Goal: Use online tool/utility: Utilize a website feature to perform a specific function

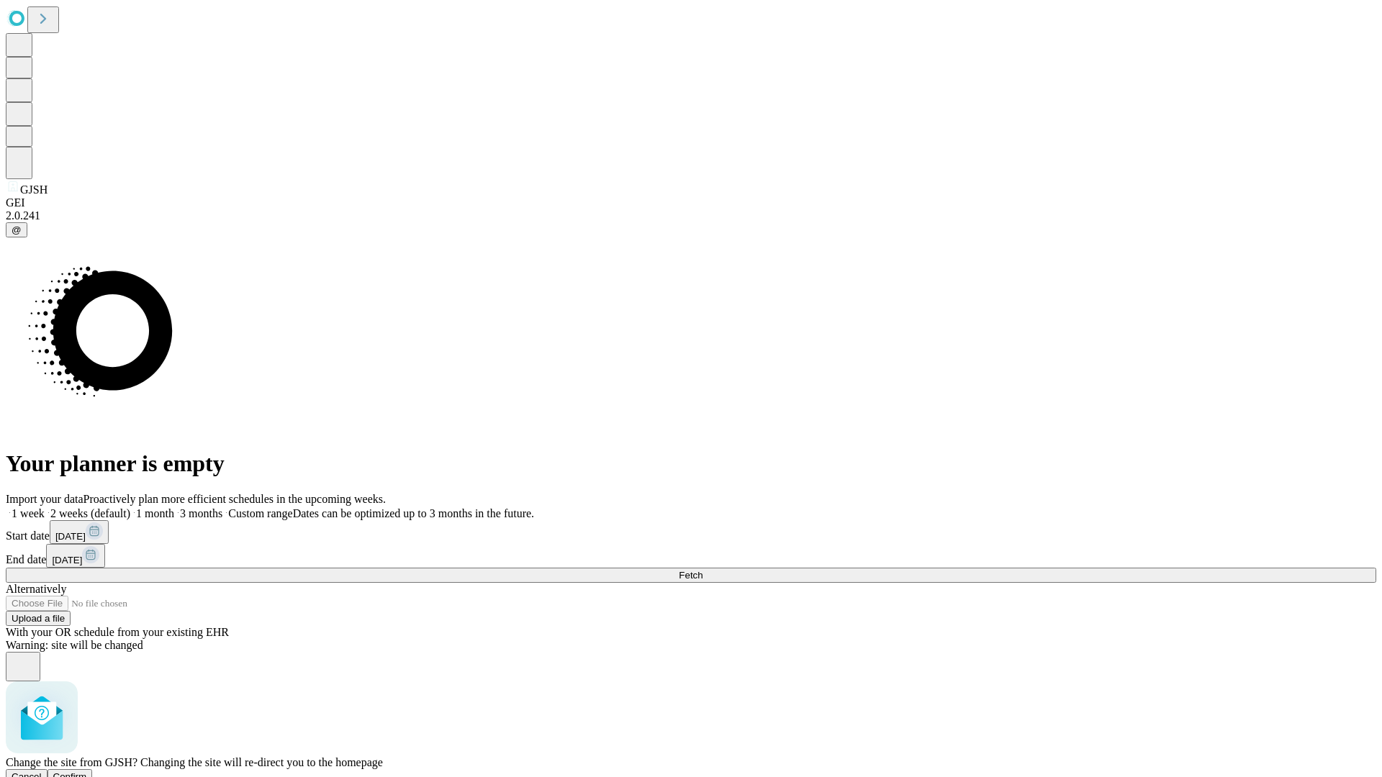
click at [87, 772] on span "Confirm" at bounding box center [70, 777] width 34 height 11
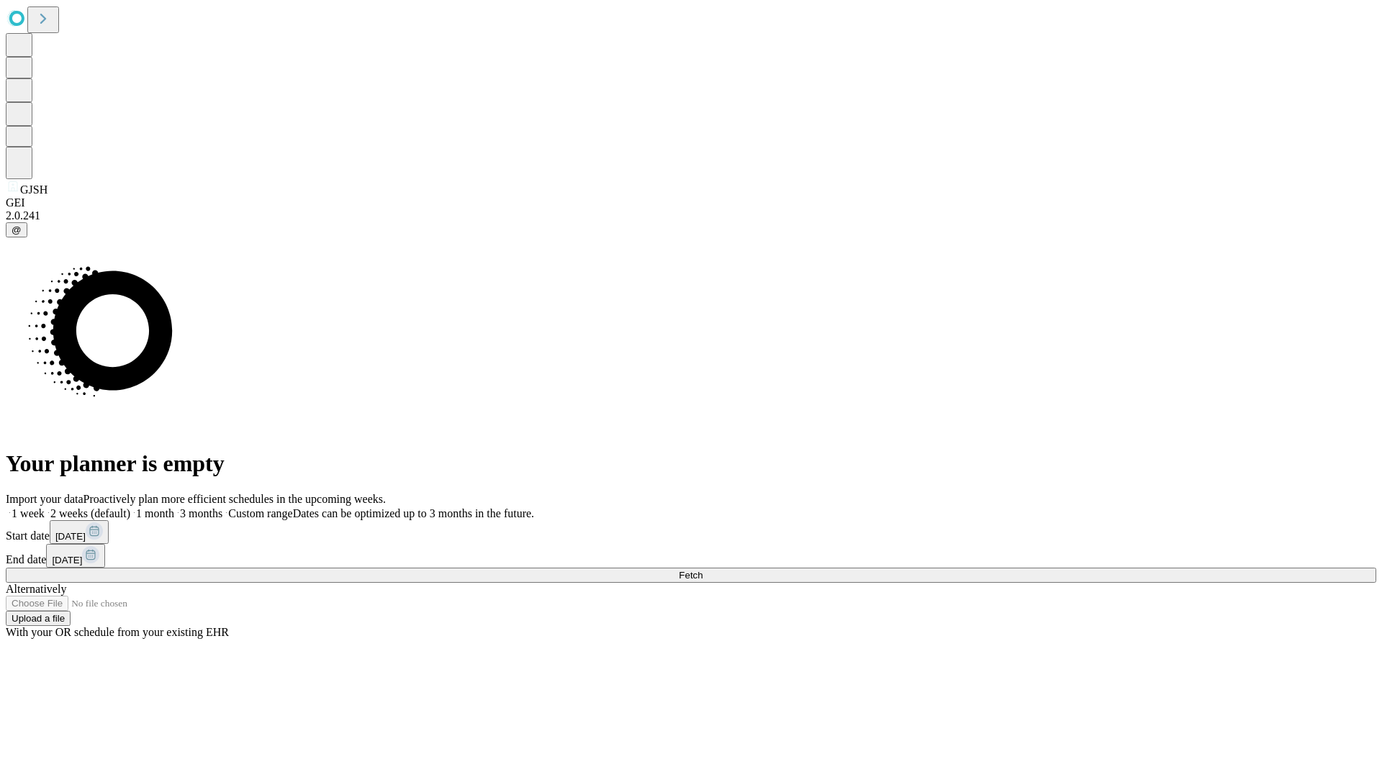
click at [174, 508] on label "1 month" at bounding box center [152, 514] width 44 height 12
click at [703, 570] on span "Fetch" at bounding box center [691, 575] width 24 height 11
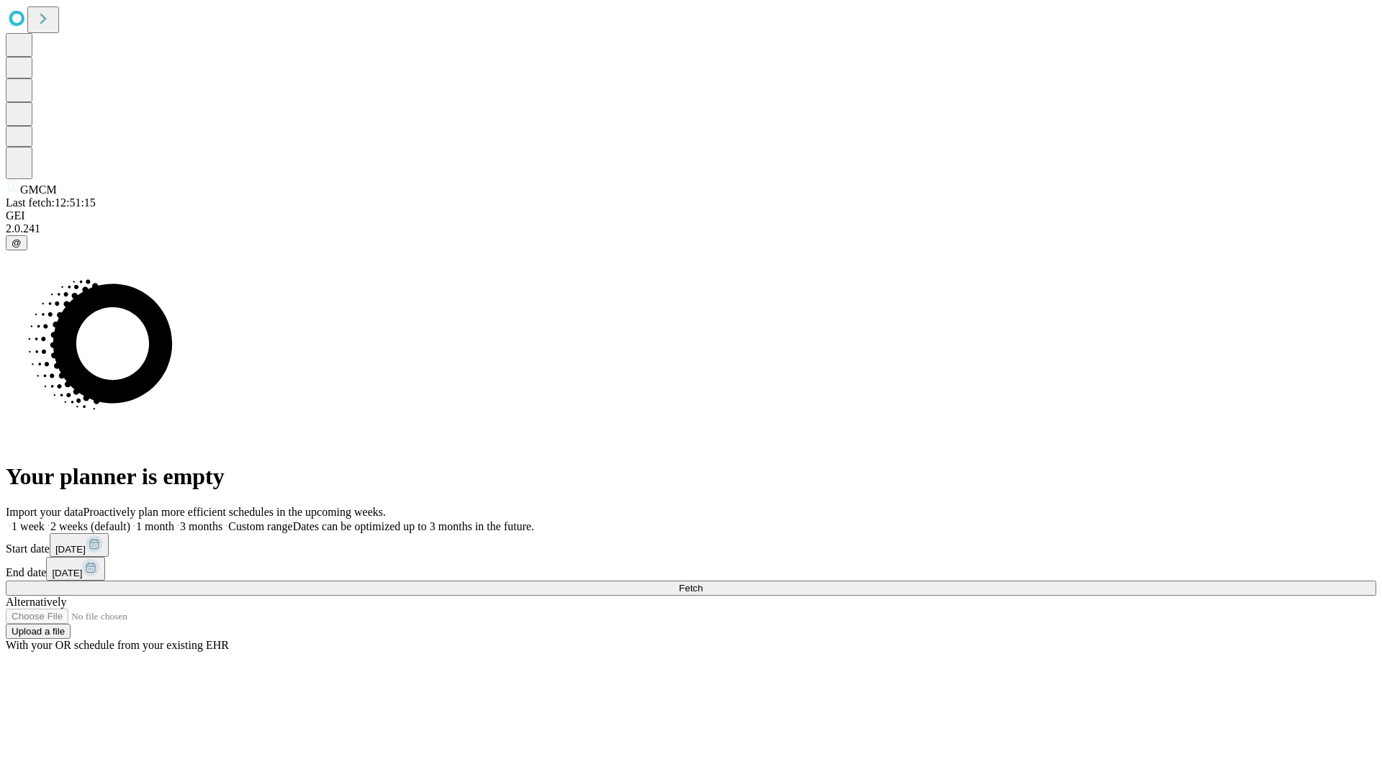
click at [174, 520] on label "1 month" at bounding box center [152, 526] width 44 height 12
click at [703, 583] on span "Fetch" at bounding box center [691, 588] width 24 height 11
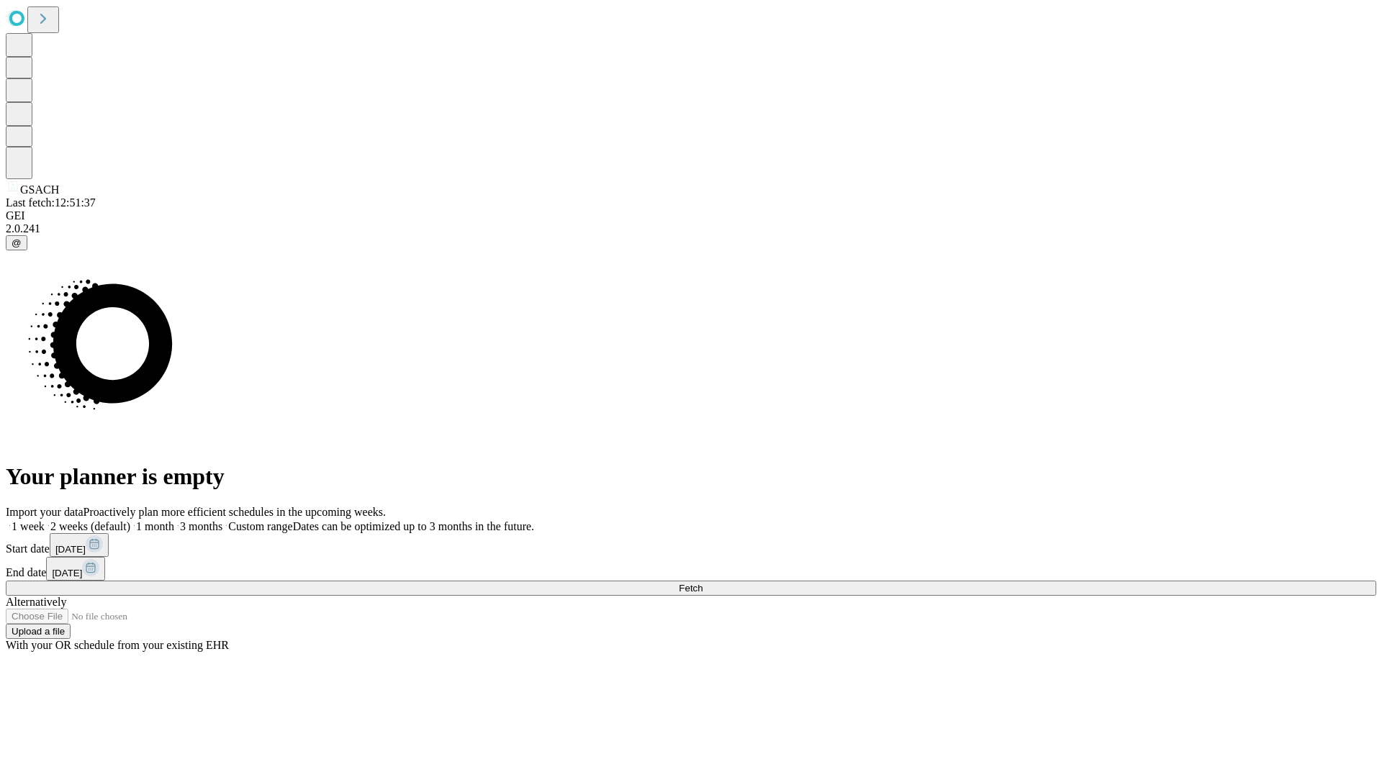
click at [174, 520] on label "1 month" at bounding box center [152, 526] width 44 height 12
click at [703, 583] on span "Fetch" at bounding box center [691, 588] width 24 height 11
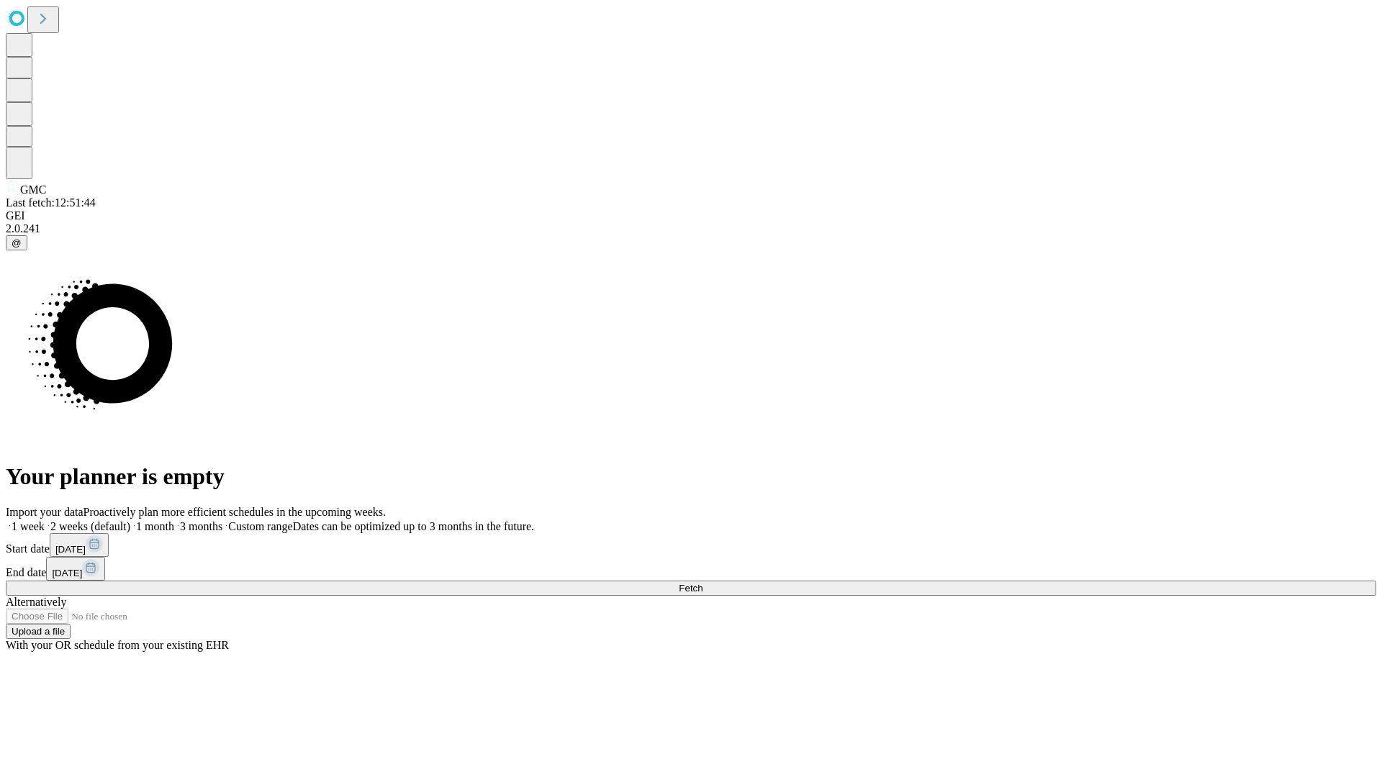
click at [703, 583] on span "Fetch" at bounding box center [691, 588] width 24 height 11
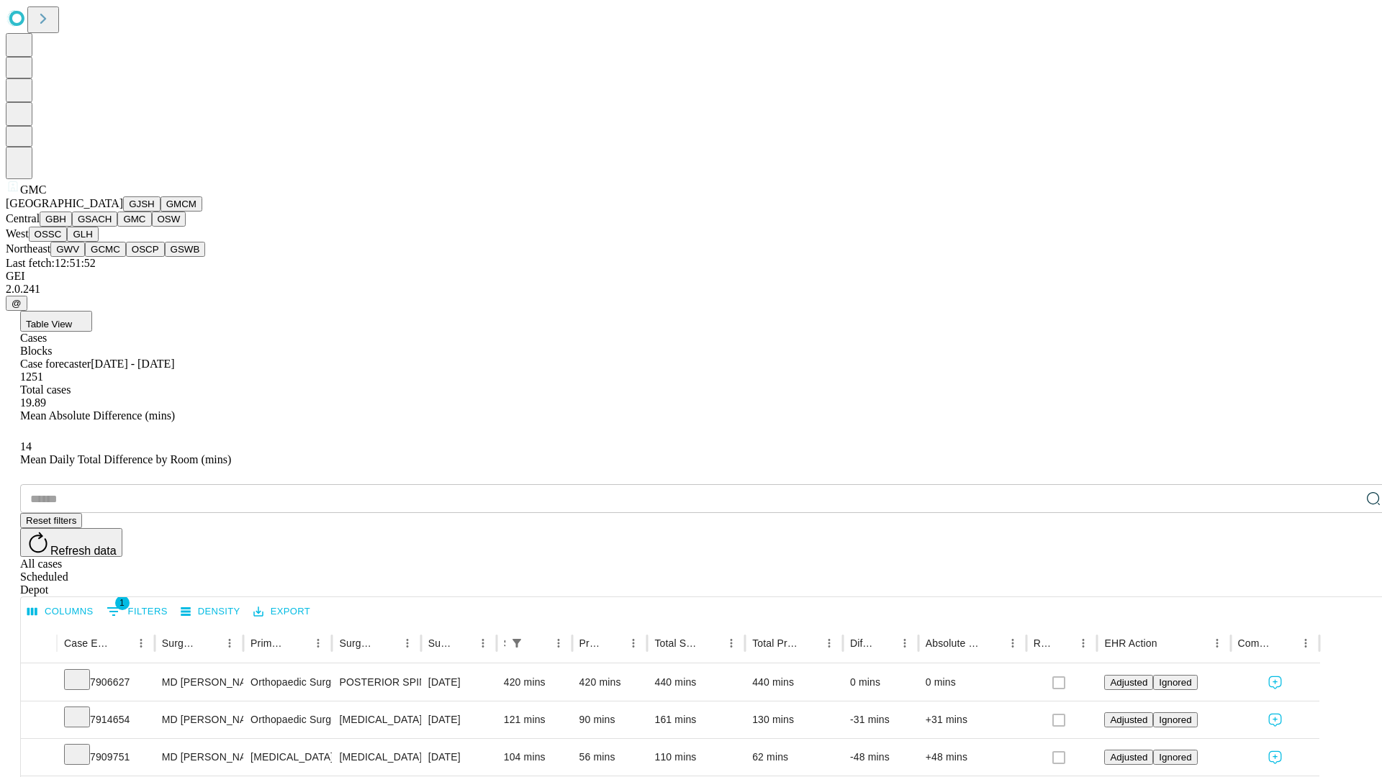
click at [152, 227] on button "OSW" at bounding box center [169, 219] width 35 height 15
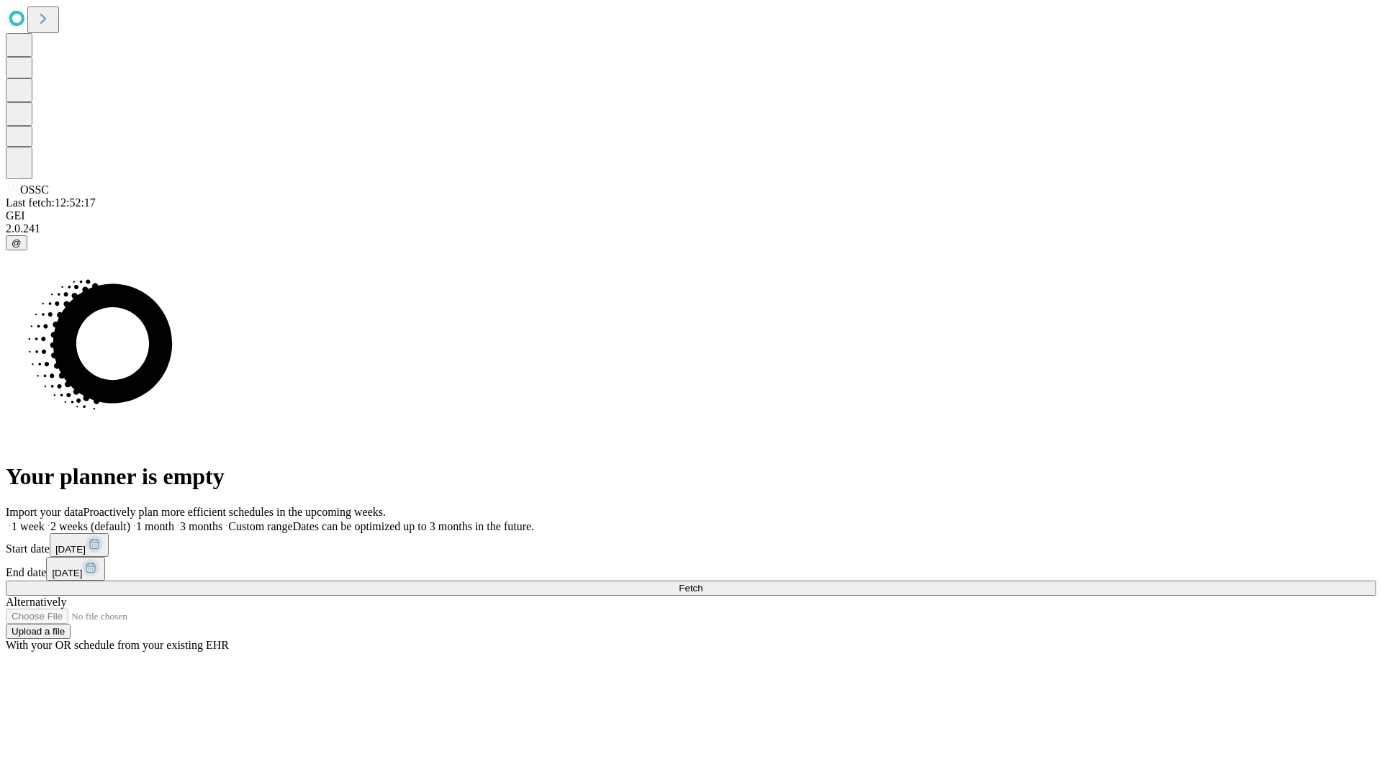
click at [174, 520] on label "1 month" at bounding box center [152, 526] width 44 height 12
click at [703, 583] on span "Fetch" at bounding box center [691, 588] width 24 height 11
click at [174, 520] on label "1 month" at bounding box center [152, 526] width 44 height 12
click at [703, 583] on span "Fetch" at bounding box center [691, 588] width 24 height 11
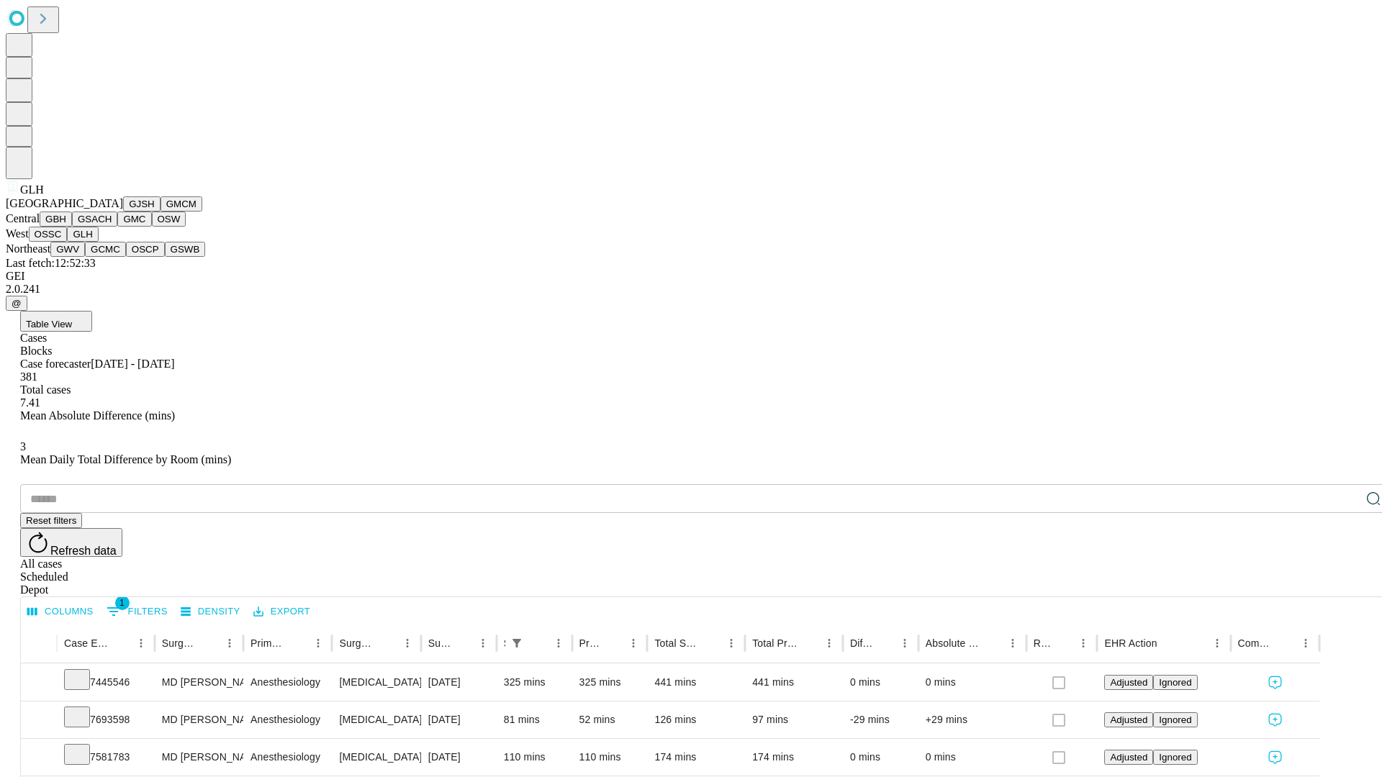
click at [85, 257] on button "GWV" at bounding box center [67, 249] width 35 height 15
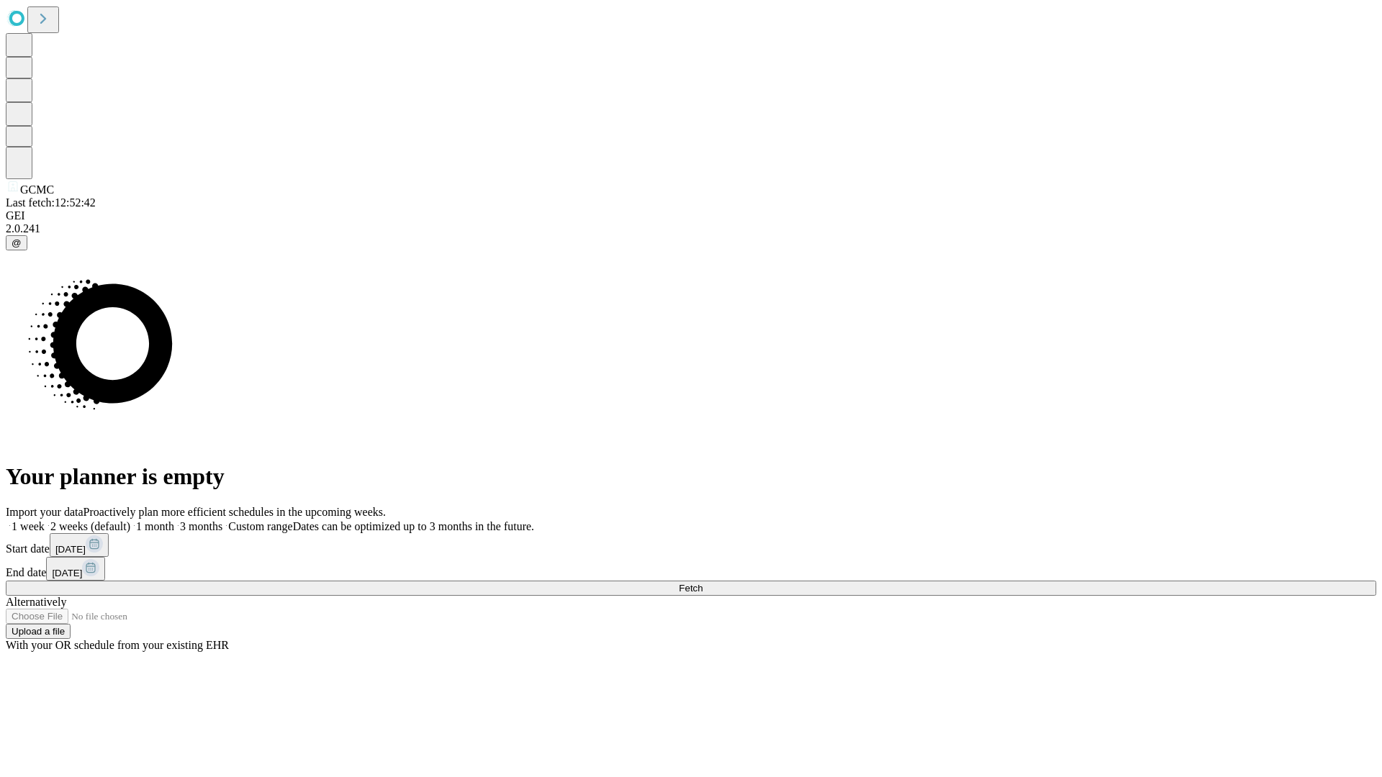
click at [174, 520] on label "1 month" at bounding box center [152, 526] width 44 height 12
click at [703, 583] on span "Fetch" at bounding box center [691, 588] width 24 height 11
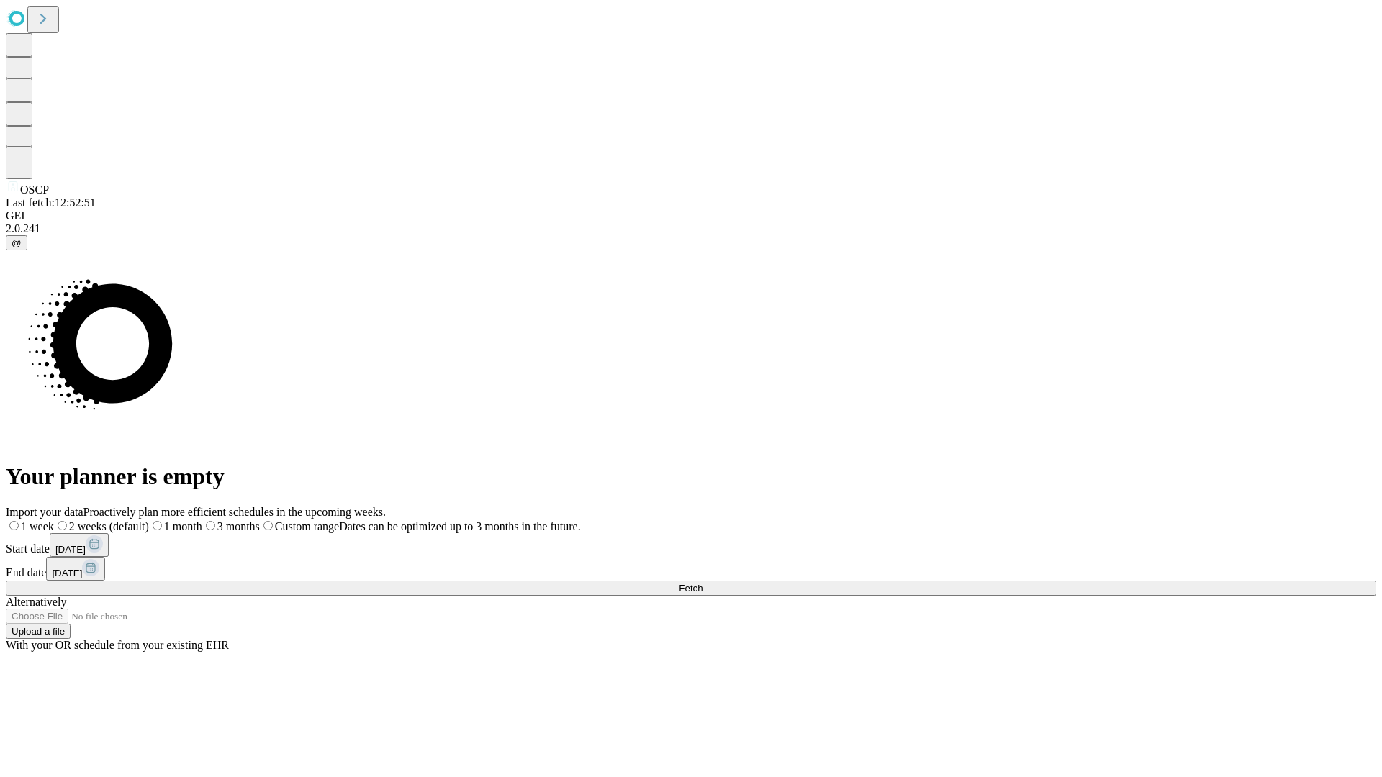
click at [703, 583] on span "Fetch" at bounding box center [691, 588] width 24 height 11
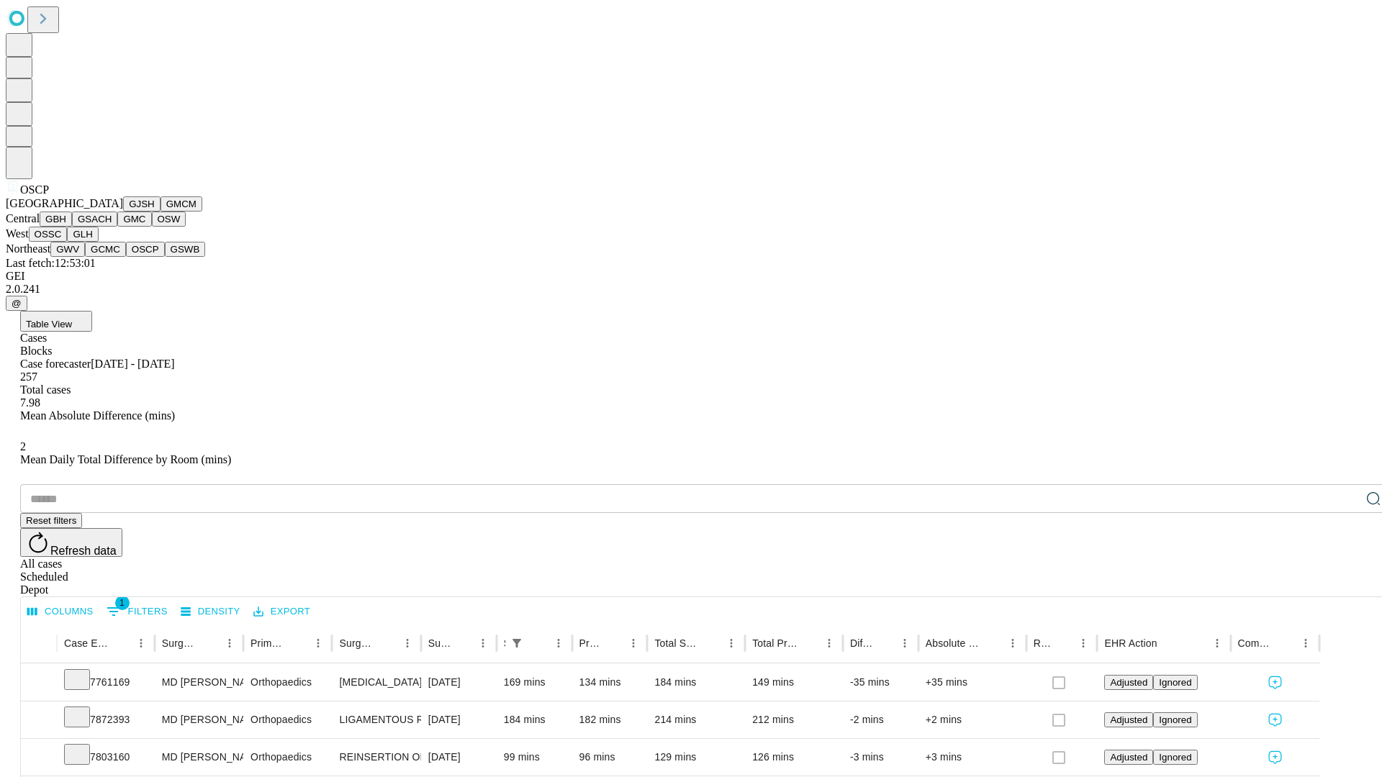
click at [165, 257] on button "GSWB" at bounding box center [185, 249] width 41 height 15
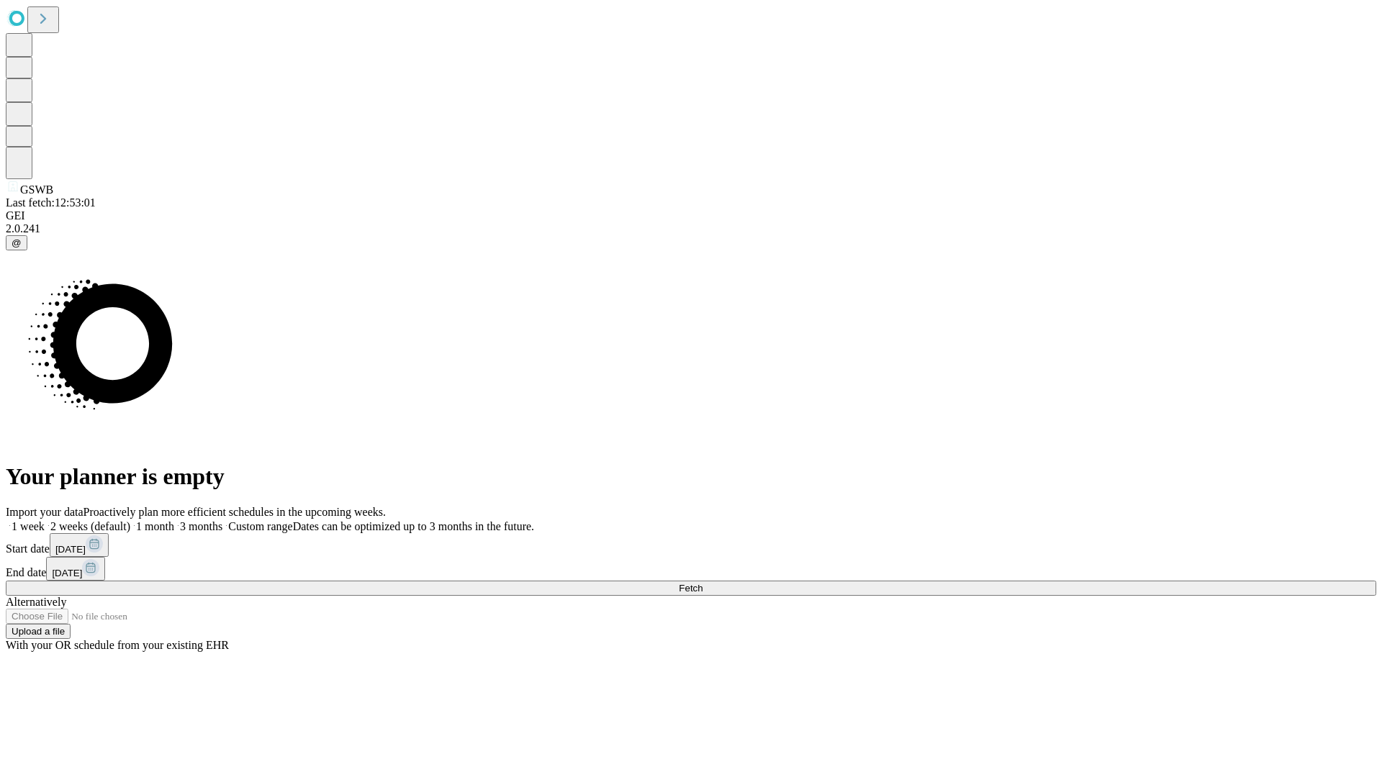
click at [174, 520] on label "1 month" at bounding box center [152, 526] width 44 height 12
click at [703, 583] on span "Fetch" at bounding box center [691, 588] width 24 height 11
